Goal: Use online tool/utility

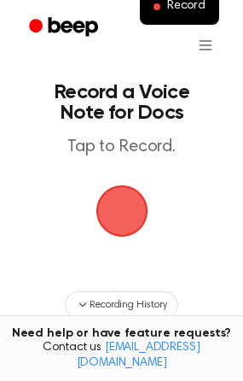
click at [121, 201] on span "button" at bounding box center [122, 211] width 48 height 48
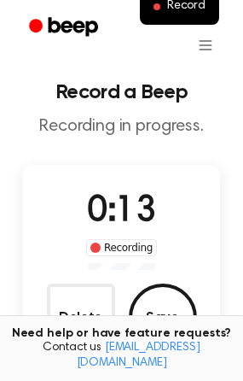
scroll to position [57, 0]
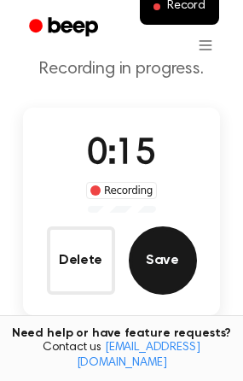
click at [157, 259] on button "Save" at bounding box center [163, 260] width 68 height 68
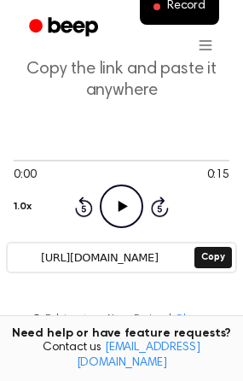
click at [130, 211] on icon "Play Audio" at bounding box center [122, 206] width 44 height 44
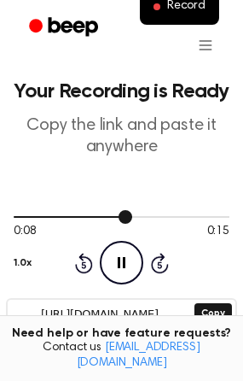
scroll to position [99, 0]
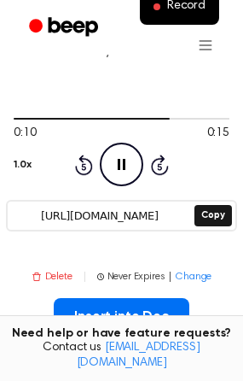
click at [61, 274] on button "Delete" at bounding box center [52, 276] width 41 height 15
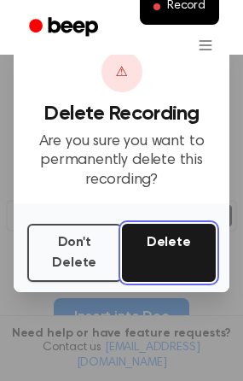
click at [173, 243] on button "Delete" at bounding box center [169, 253] width 95 height 58
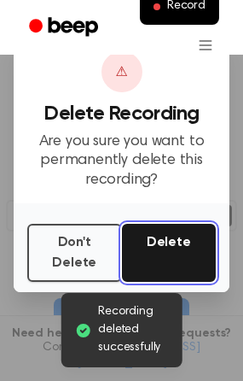
click at [173, 243] on button "Delete" at bounding box center [169, 253] width 95 height 58
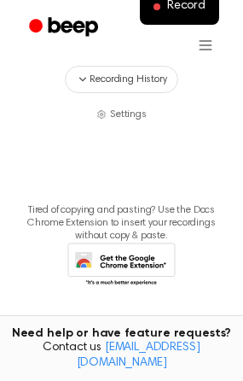
scroll to position [236, 0]
